Goal: Transaction & Acquisition: Purchase product/service

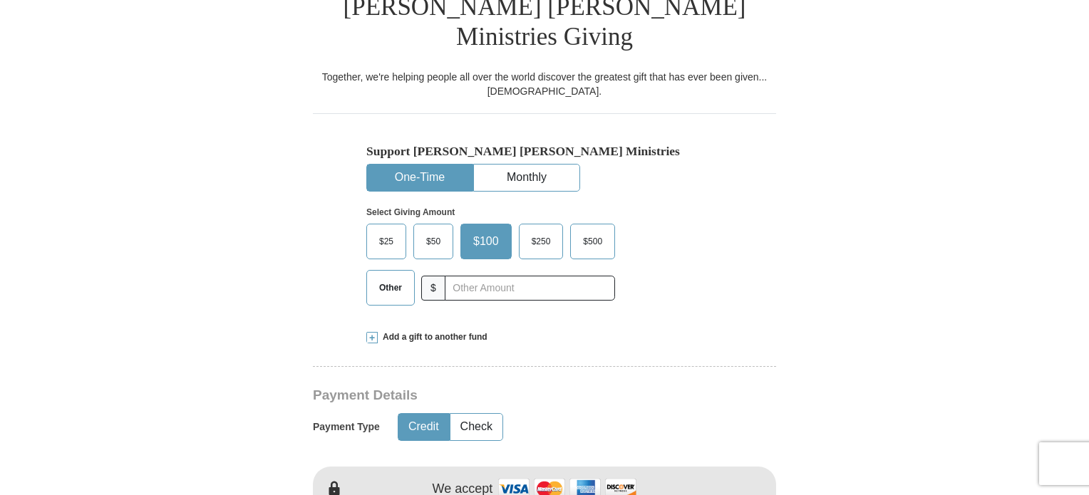
scroll to position [499, 0]
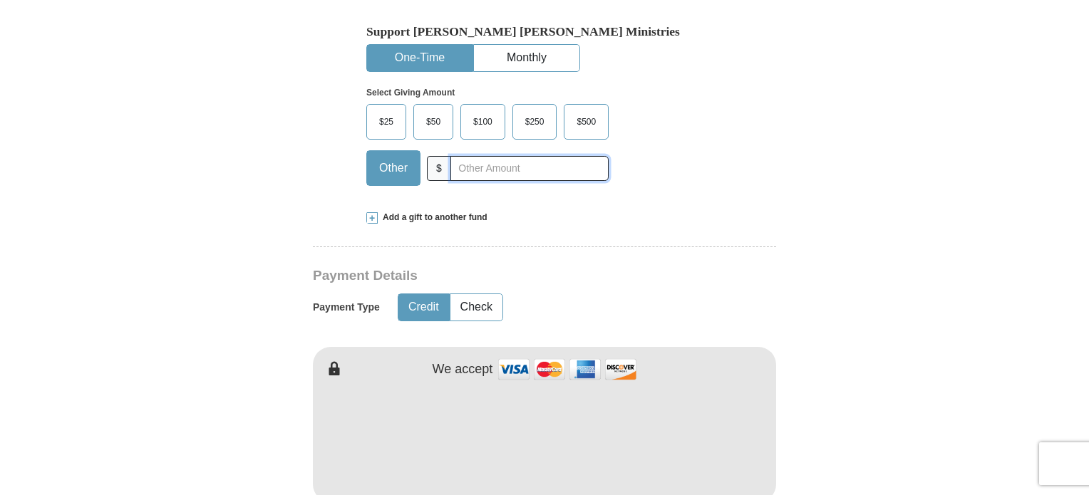
click at [511, 156] on input "text" at bounding box center [529, 168] width 158 height 25
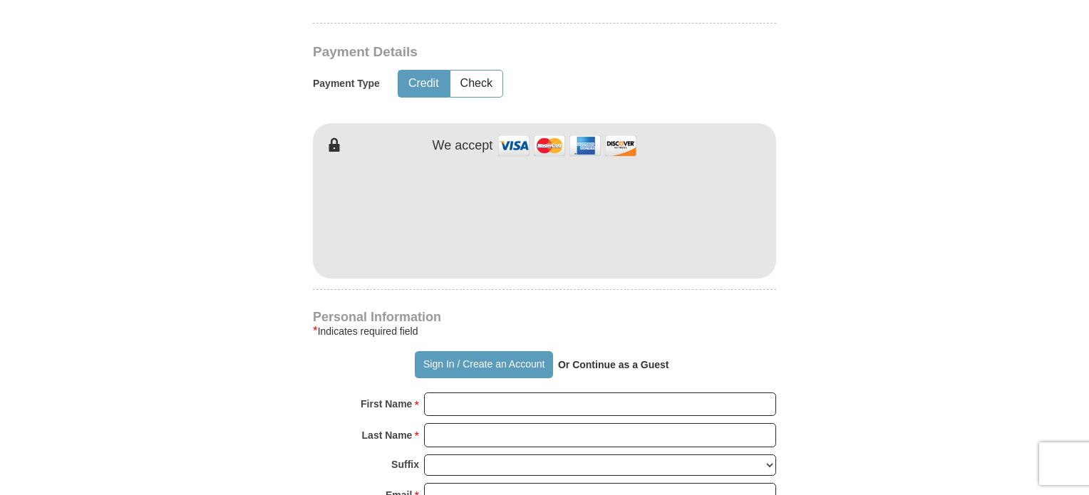
scroll to position [784, 0]
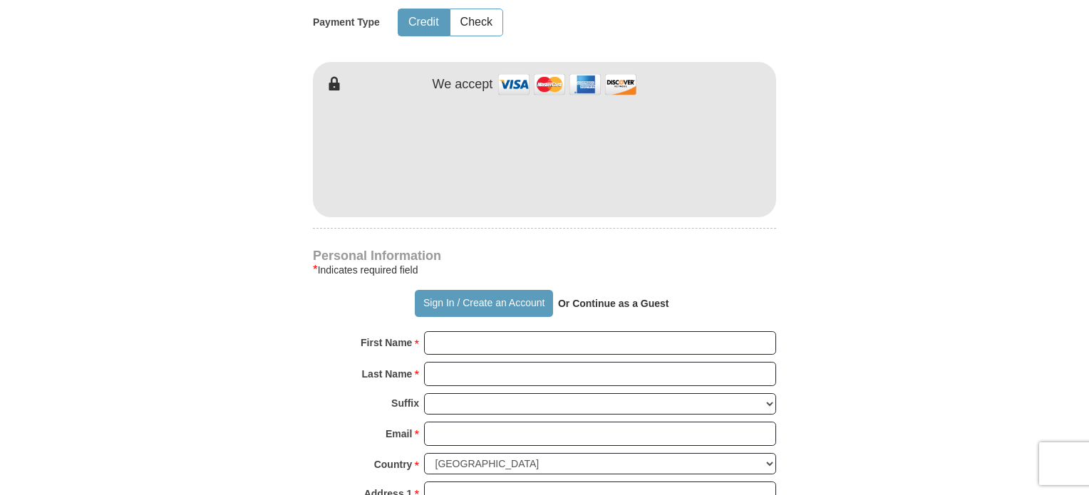
type input "1000.00"
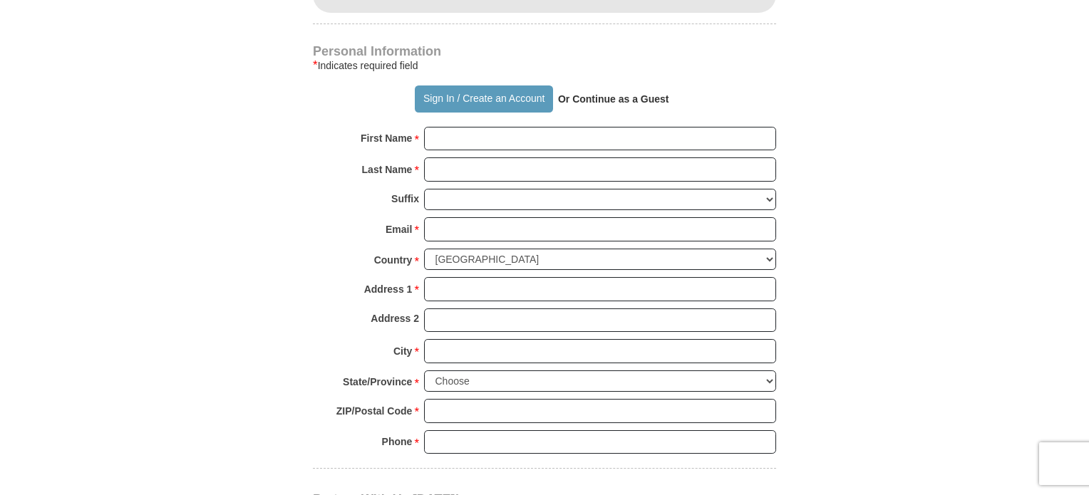
scroll to position [1069, 0]
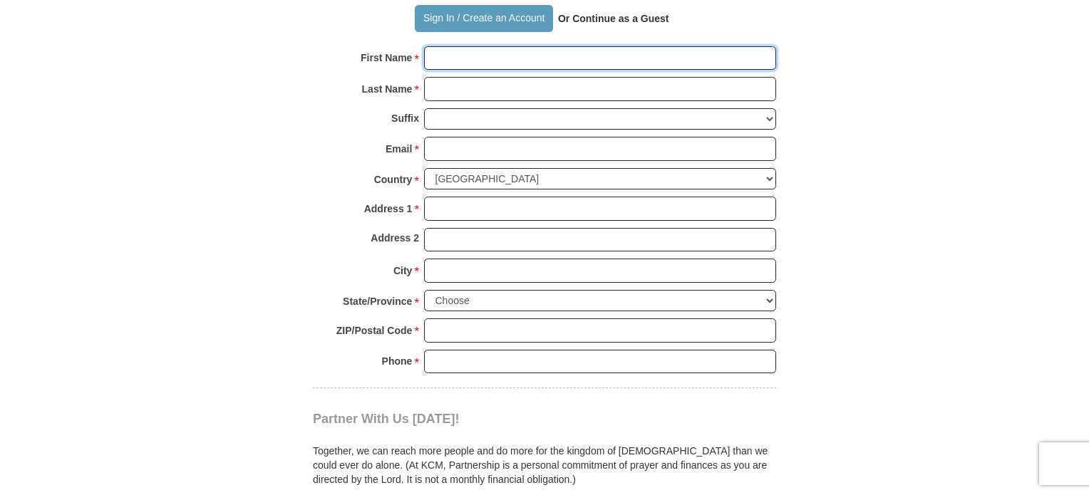
click at [451, 46] on input "First Name *" at bounding box center [600, 58] width 352 height 24
type input "[PERSON_NAME]"
click at [497, 77] on input "Last Name *" at bounding box center [600, 89] width 352 height 24
type input "[PERSON_NAME]"
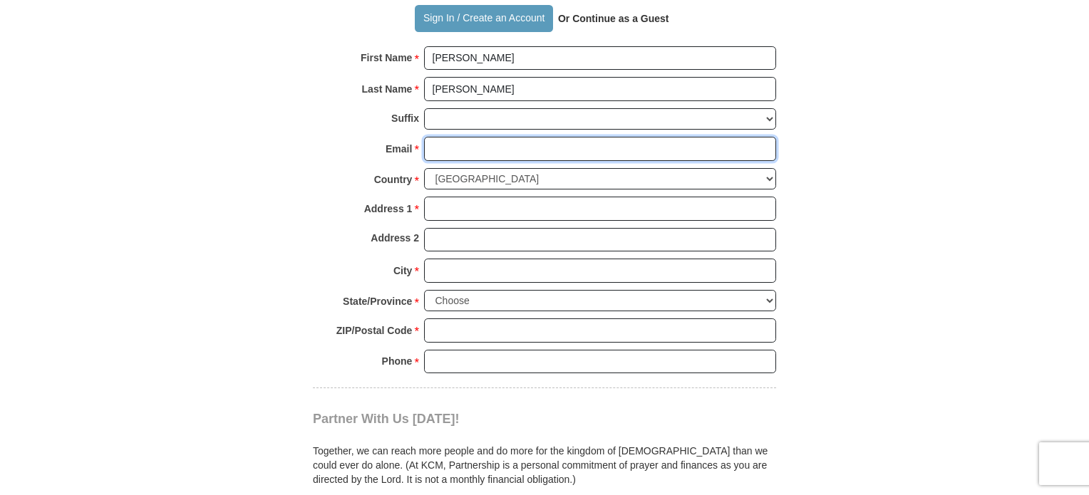
click at [510, 137] on input "Email *" at bounding box center [600, 149] width 352 height 24
type input "[EMAIL_ADDRESS][DOMAIN_NAME]"
click at [515, 168] on select "[GEOGRAPHIC_DATA] [GEOGRAPHIC_DATA] [GEOGRAPHIC_DATA] [GEOGRAPHIC_DATA] [GEOGRA…" at bounding box center [600, 179] width 352 height 22
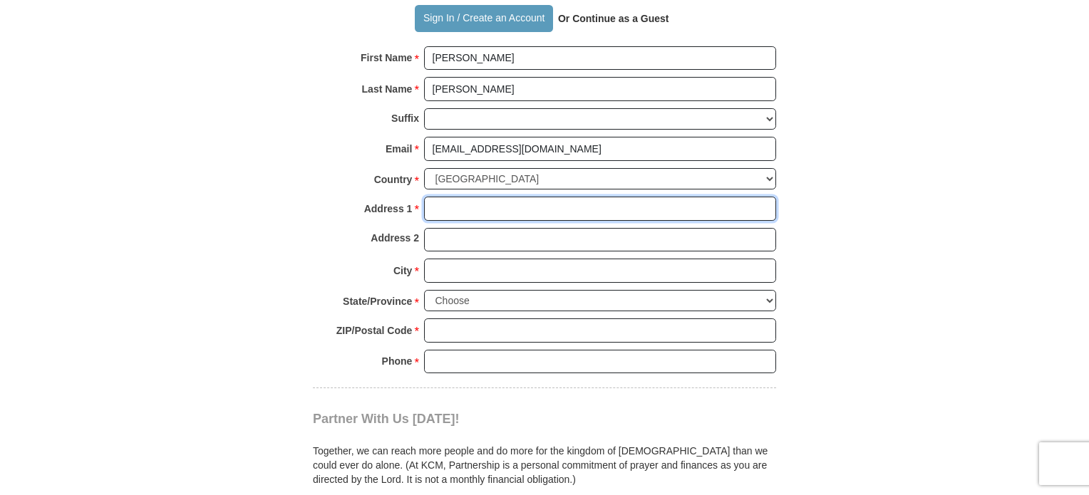
click at [502, 197] on input "Address 1 *" at bounding box center [600, 209] width 352 height 24
type input "POB 54281"
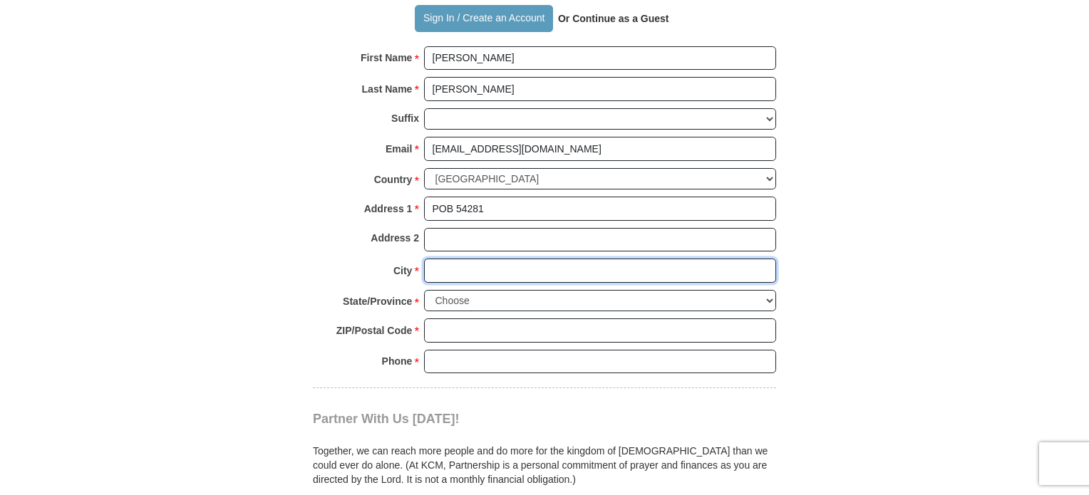
click at [500, 259] on input "City *" at bounding box center [600, 271] width 352 height 24
type input "Tulsa"
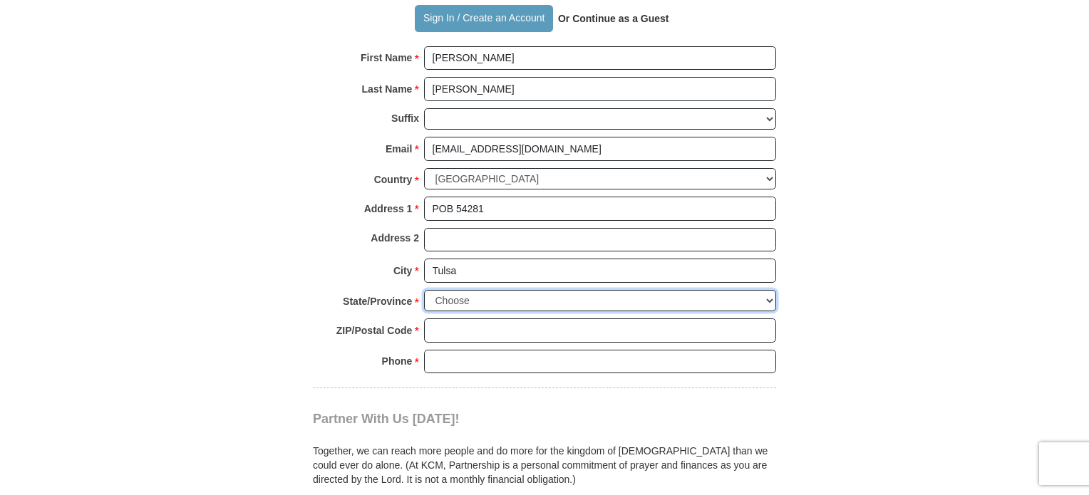
click at [505, 290] on select "Choose [US_STATE] [US_STATE] [US_STATE] [US_STATE] [US_STATE] Armed Forces Amer…" at bounding box center [600, 301] width 352 height 22
select select "OK"
click at [424, 290] on select "Choose [US_STATE] [US_STATE] [US_STATE] [US_STATE] [US_STATE] Armed Forces Amer…" at bounding box center [600, 301] width 352 height 22
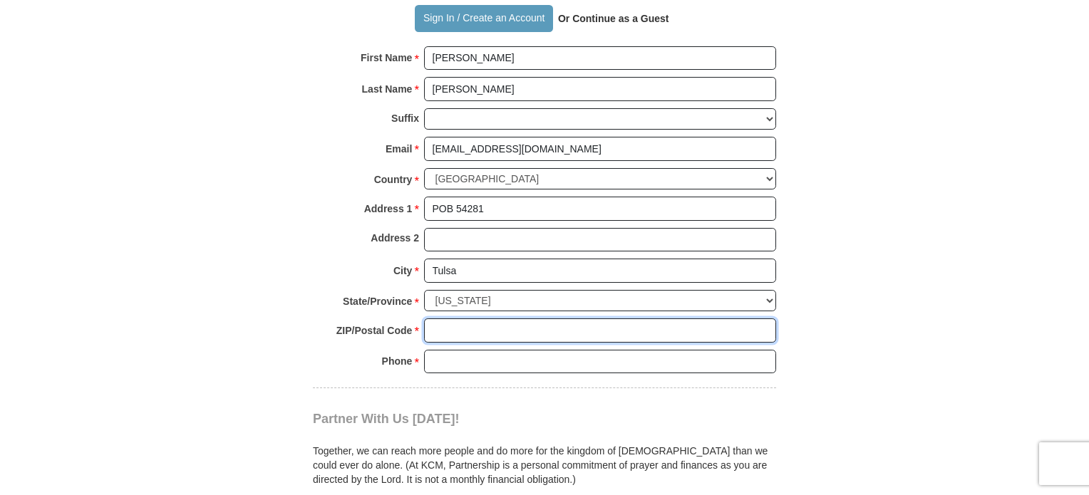
click at [472, 318] on input "ZIP/Postal Code *" at bounding box center [600, 330] width 352 height 24
type input "74155"
click at [521, 350] on input "Phone * *" at bounding box center [600, 362] width 352 height 24
type input "9183139197"
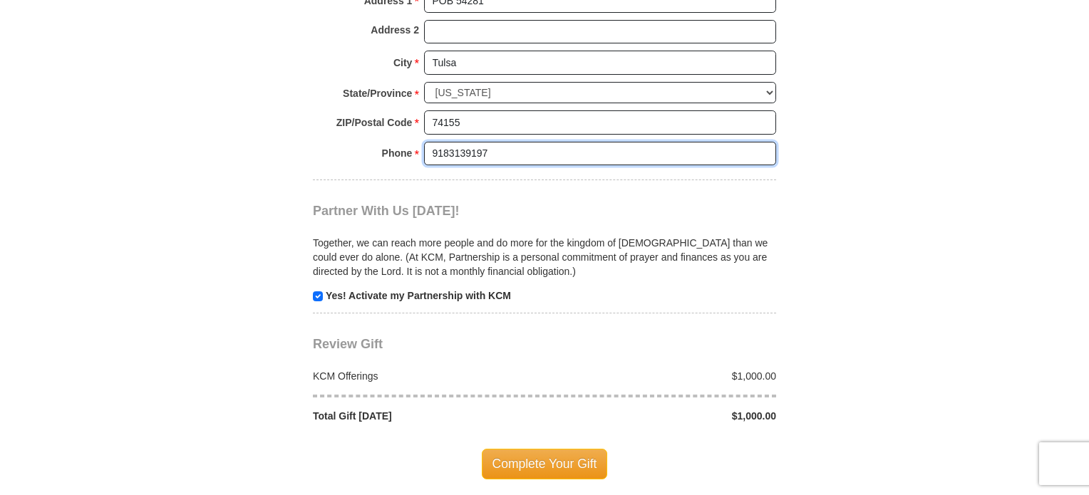
scroll to position [1282, 0]
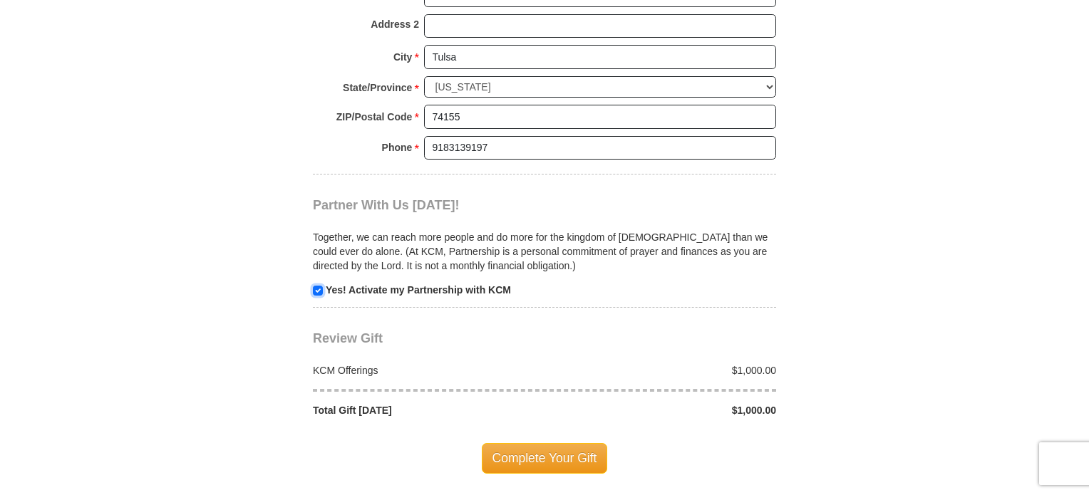
click at [319, 286] on input "checkbox" at bounding box center [318, 291] width 10 height 10
checkbox input "false"
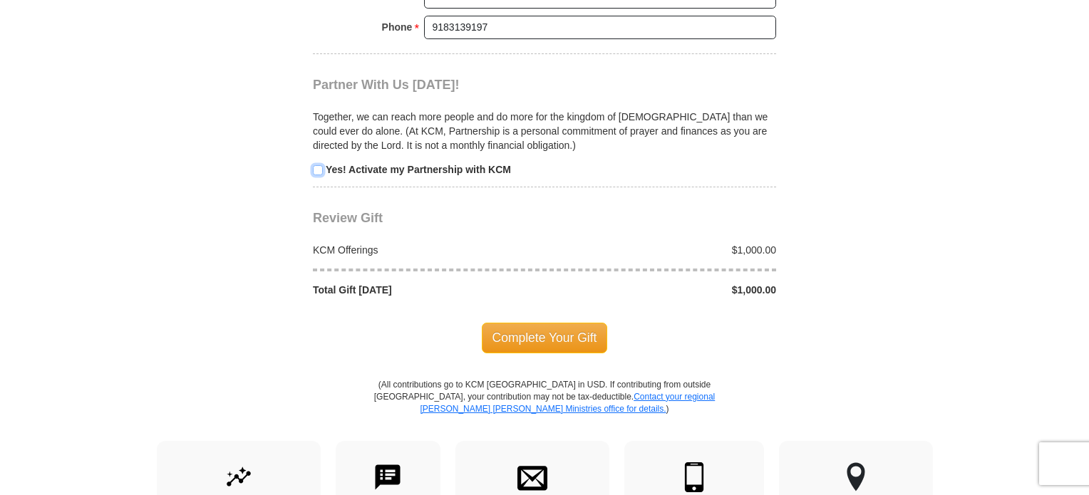
scroll to position [1354, 0]
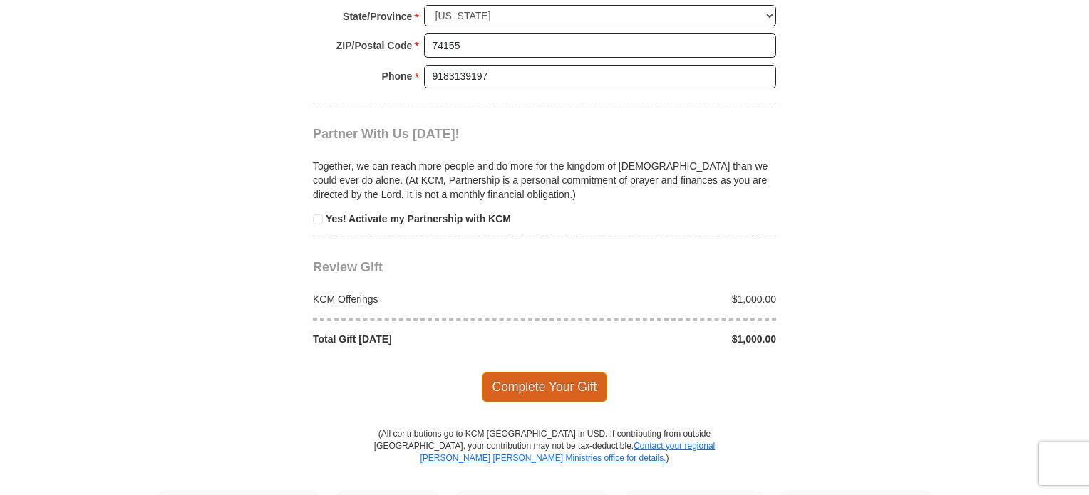
click at [556, 372] on span "Complete Your Gift" at bounding box center [545, 387] width 126 height 30
